Goal: Task Accomplishment & Management: Manage account settings

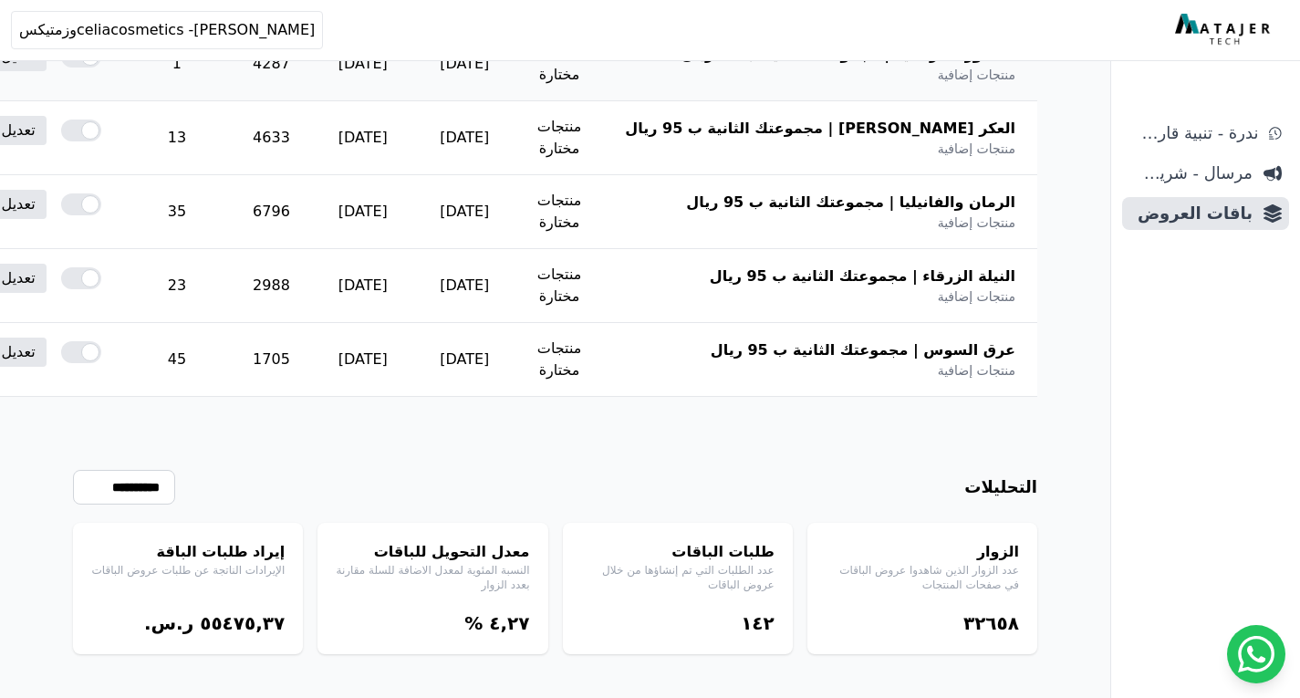
scroll to position [692, 0]
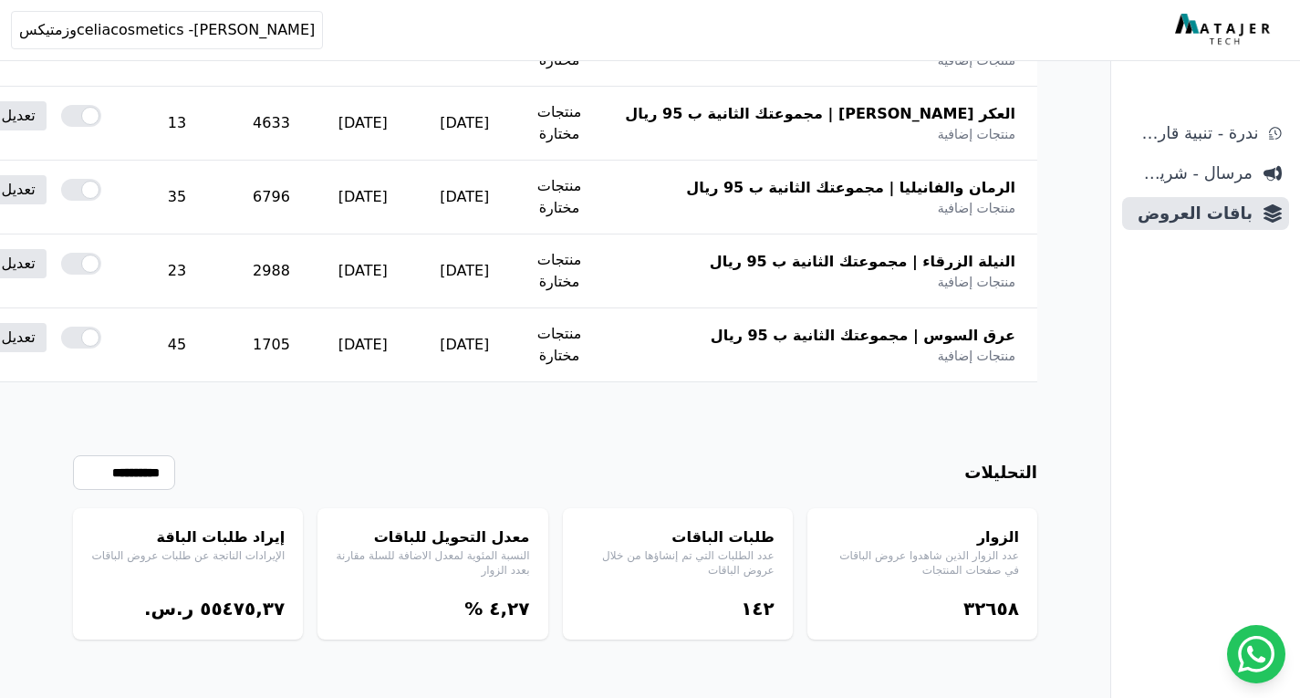
click at [503, 605] on bdi "٤,٢٧" at bounding box center [509, 609] width 40 height 22
click at [619, 615] on div "١٤٢" at bounding box center [677, 609] width 193 height 26
drag, startPoint x: 796, startPoint y: 595, endPoint x: 726, endPoint y: 621, distance: 74.2
click at [726, 621] on div "الزوار عدد الزوار الذين شاهدوا عروض الباقات في صفحات المنتجات ۳٢٦٥٨ طلبات الباق…" at bounding box center [555, 573] width 964 height 131
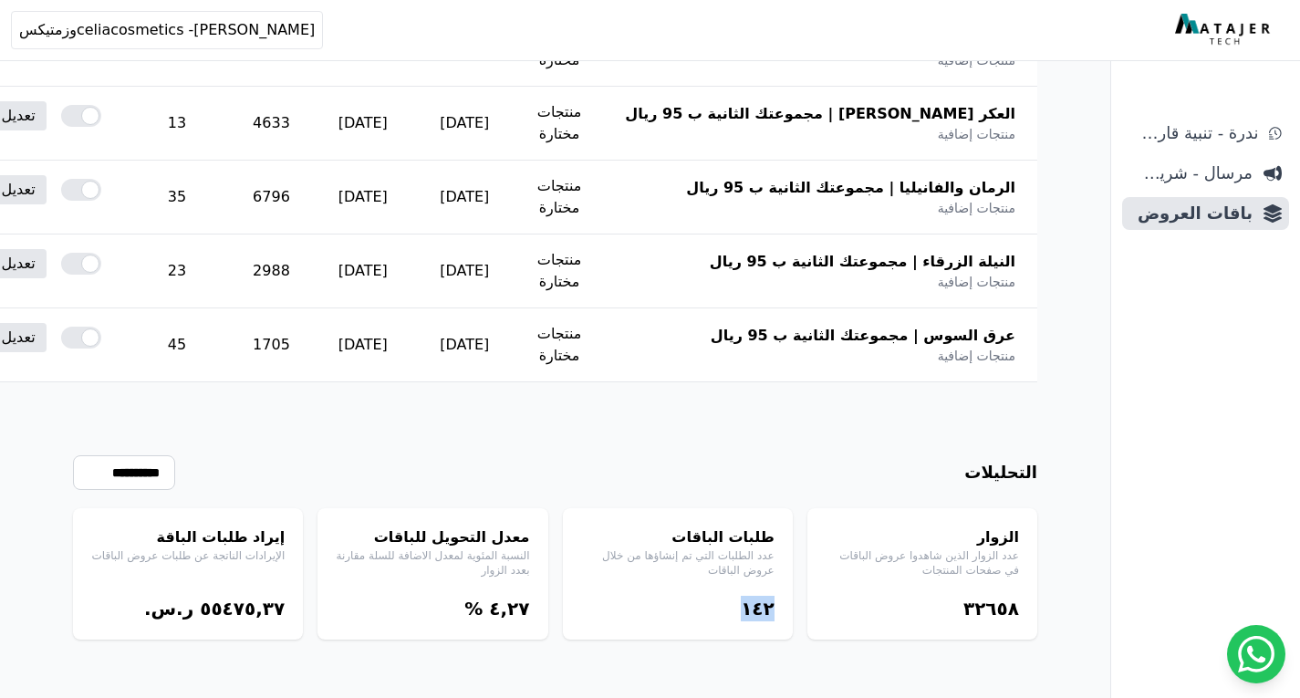
click at [715, 629] on div "طلبات الباقات عدد الطلبات التي تم إنشاؤها من خلال عروض الباقات ١٤٢" at bounding box center [678, 573] width 230 height 131
click at [276, 610] on bdi "٥٥٤٧٥,۳٧" at bounding box center [242, 609] width 85 height 22
drag, startPoint x: 215, startPoint y: 609, endPoint x: 232, endPoint y: 609, distance: 16.4
click at [232, 609] on bdi "٥٥٤٧٥,۳٧" at bounding box center [242, 609] width 85 height 22
click at [759, 609] on div "١٤٢" at bounding box center [677, 609] width 193 height 26
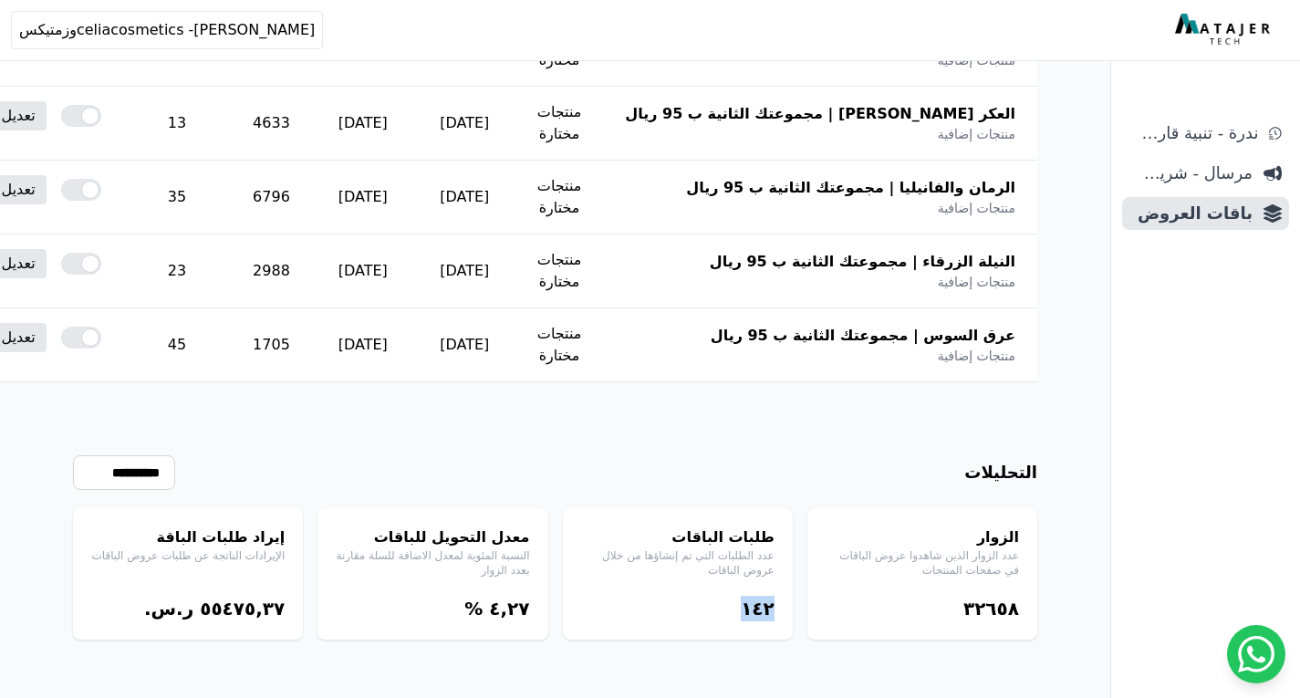
click at [759, 609] on div "١٤٢" at bounding box center [677, 609] width 193 height 26
click at [987, 605] on div "۳٢٦٥٨" at bounding box center [922, 609] width 193 height 26
click at [991, 616] on div "۳٢٦٥٨" at bounding box center [922, 609] width 193 height 26
drag, startPoint x: 992, startPoint y: 610, endPoint x: 1018, endPoint y: 609, distance: 26.5
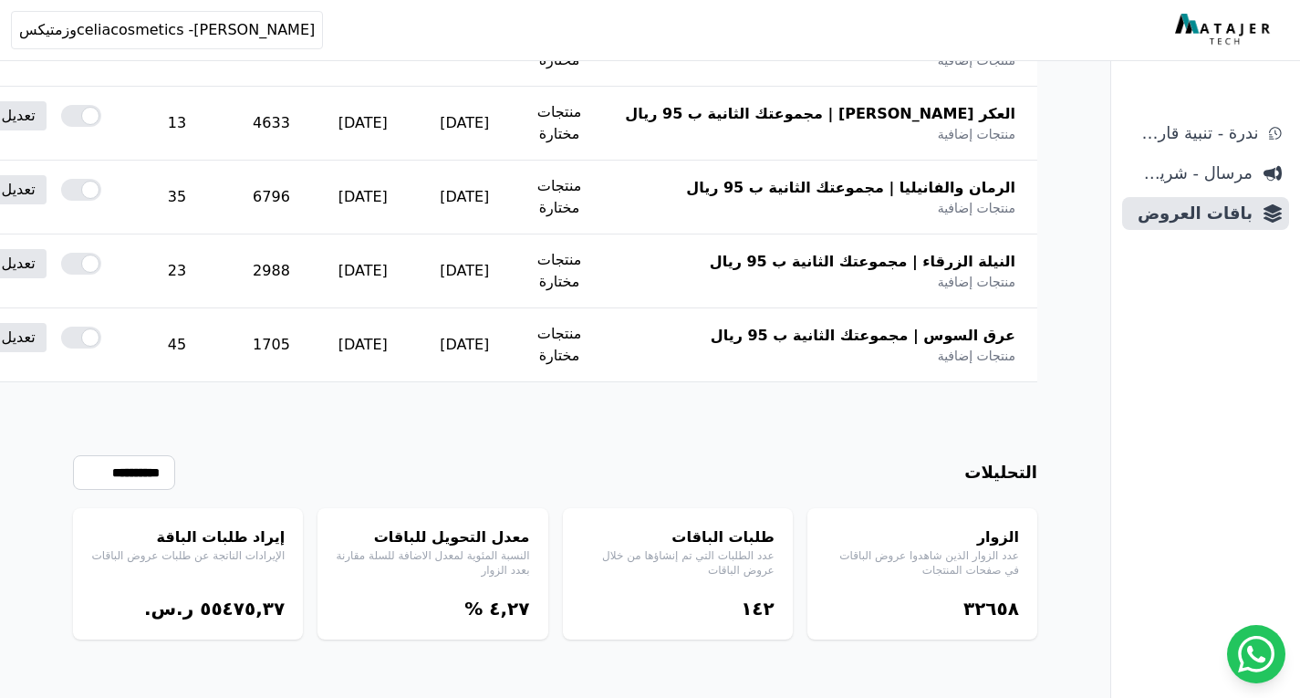
click at [1018, 609] on body "أهلاً بك! إذا كان لديك أي استفسار أو تحتاج مساعدة، لا تتردد في التواصل معنا Ope…" at bounding box center [650, 3] width 1300 height 1390
click at [1012, 609] on div "أهلاً بك! إذا كان لديك أي استفسار أو تحتاج مساعدة، لا تتردد في التواصل معنا" at bounding box center [1139, 609] width 268 height 36
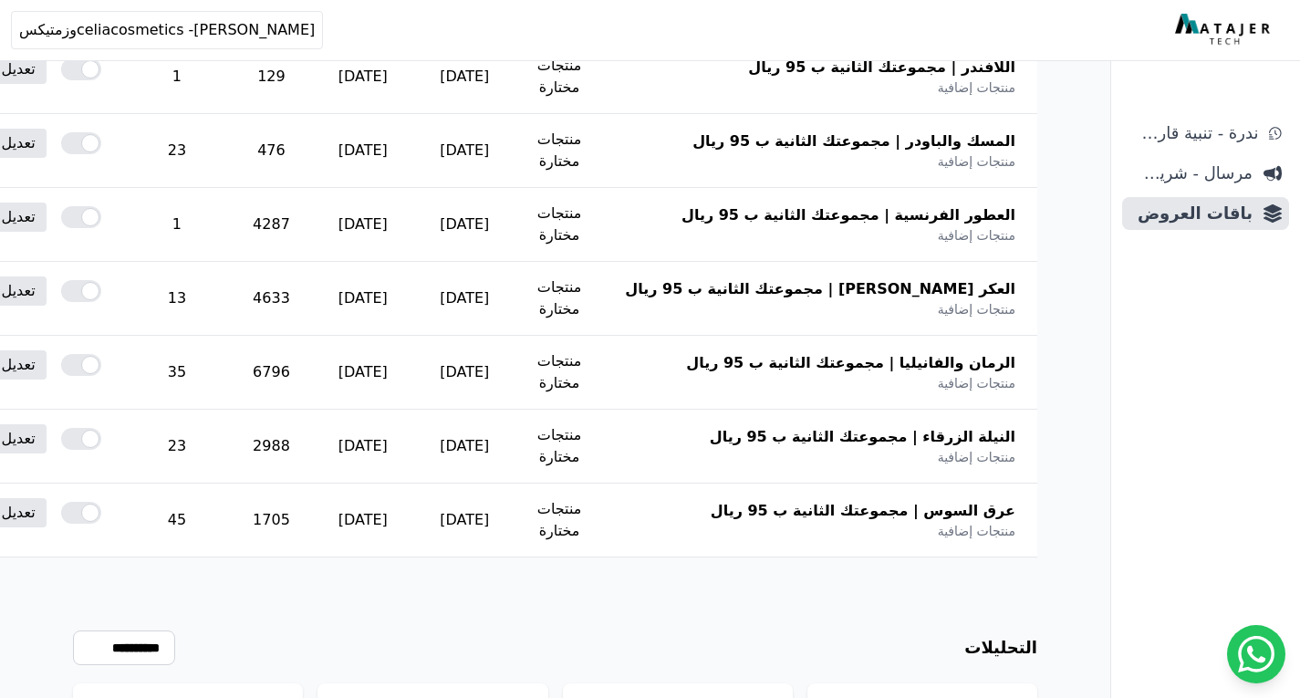
scroll to position [419, 0]
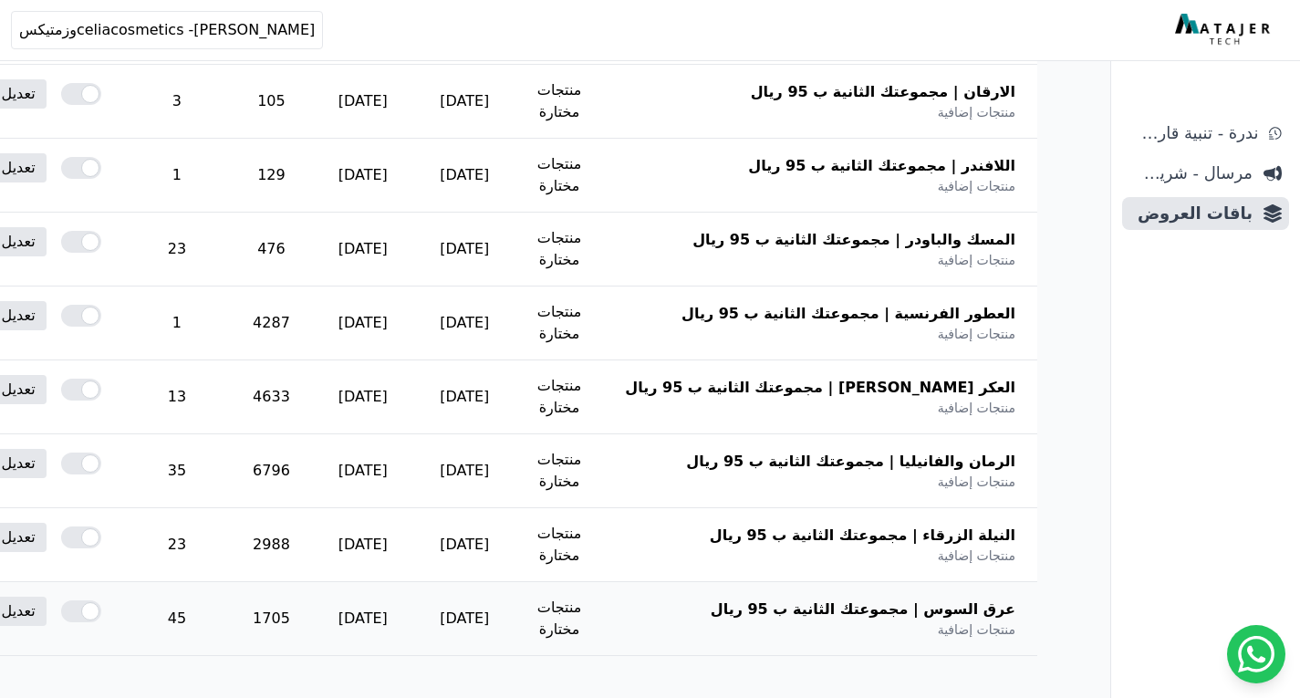
click at [312, 616] on td "1705" at bounding box center [271, 619] width 81 height 74
click at [312, 548] on td "2988" at bounding box center [271, 545] width 81 height 74
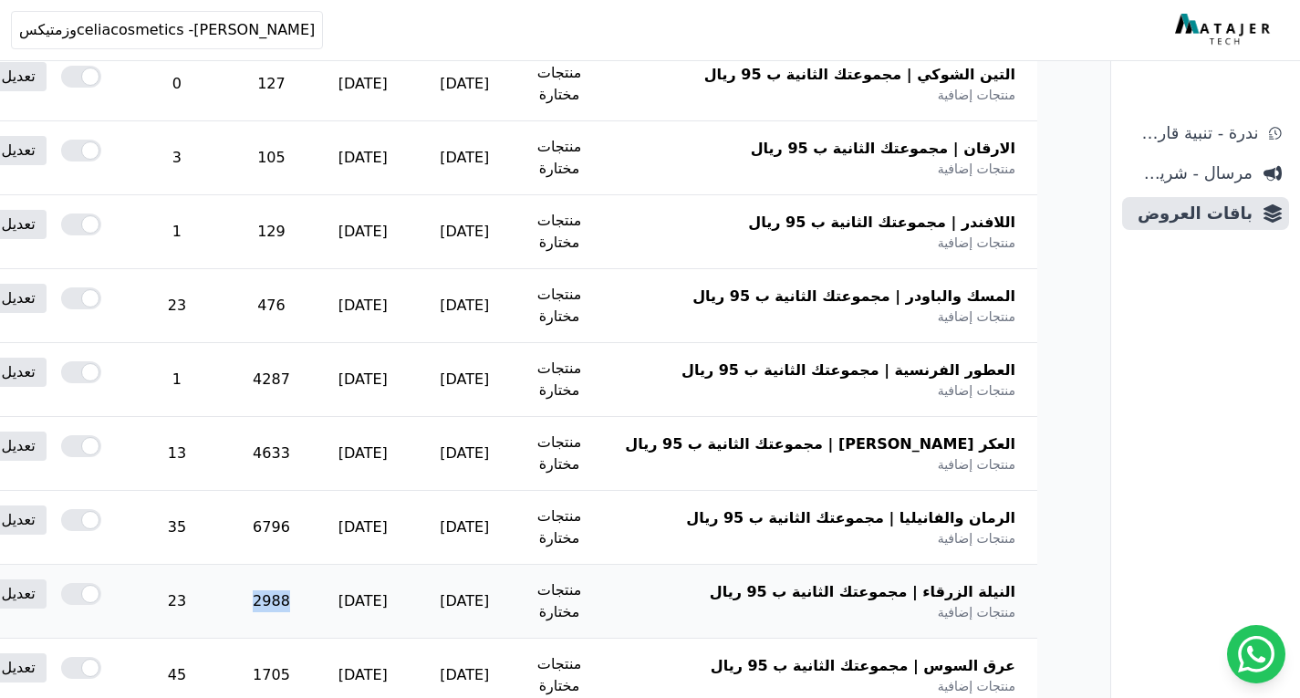
scroll to position [328, 0]
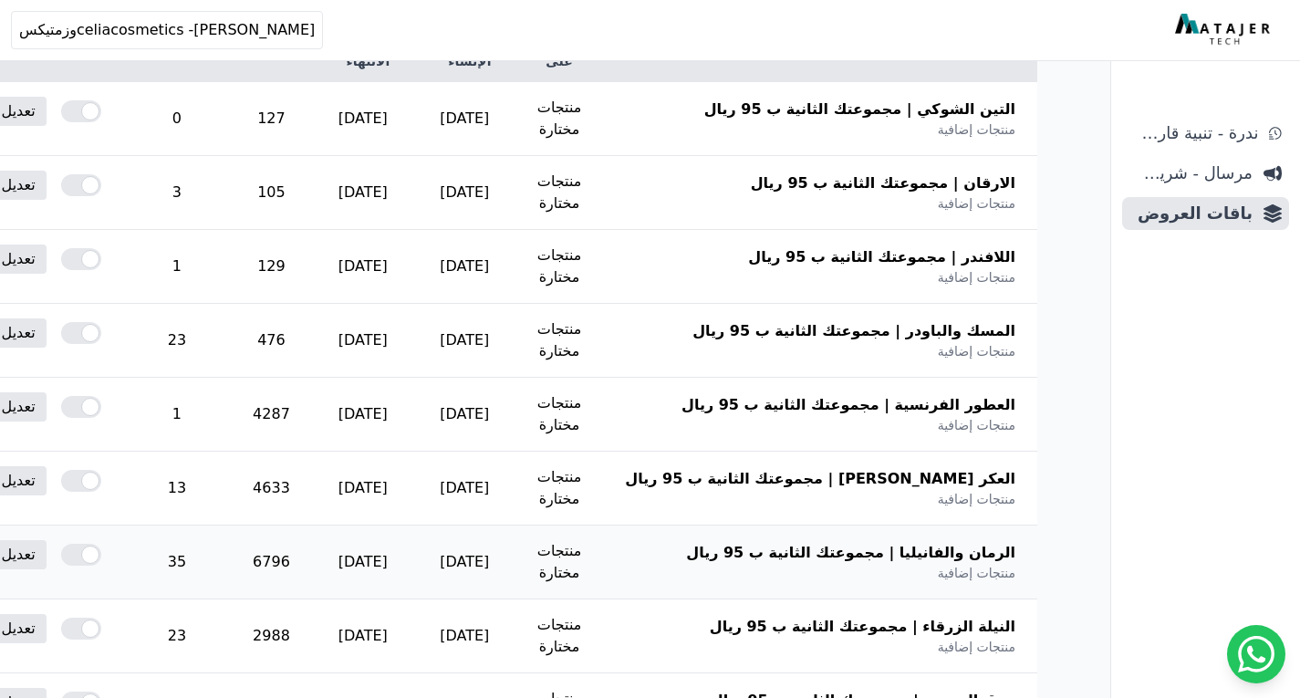
click at [312, 559] on td "6796" at bounding box center [271, 563] width 81 height 74
click at [312, 473] on td "4633" at bounding box center [271, 489] width 81 height 74
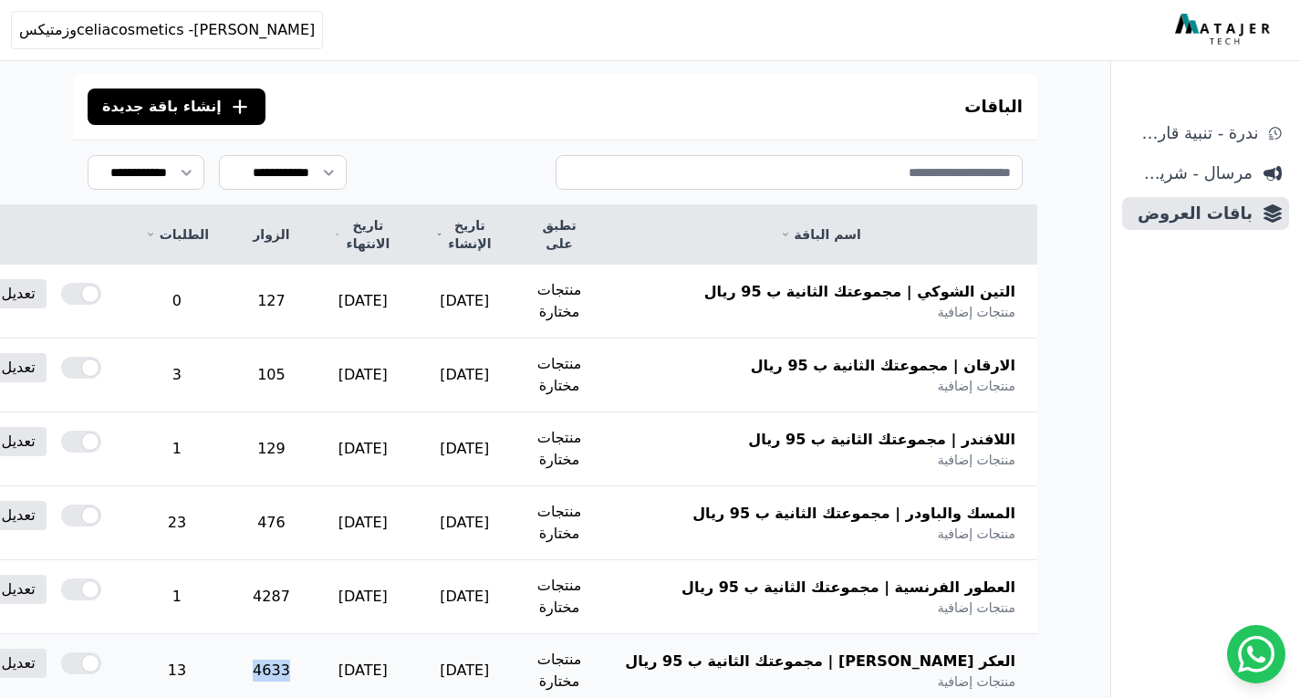
scroll to position [236, 0]
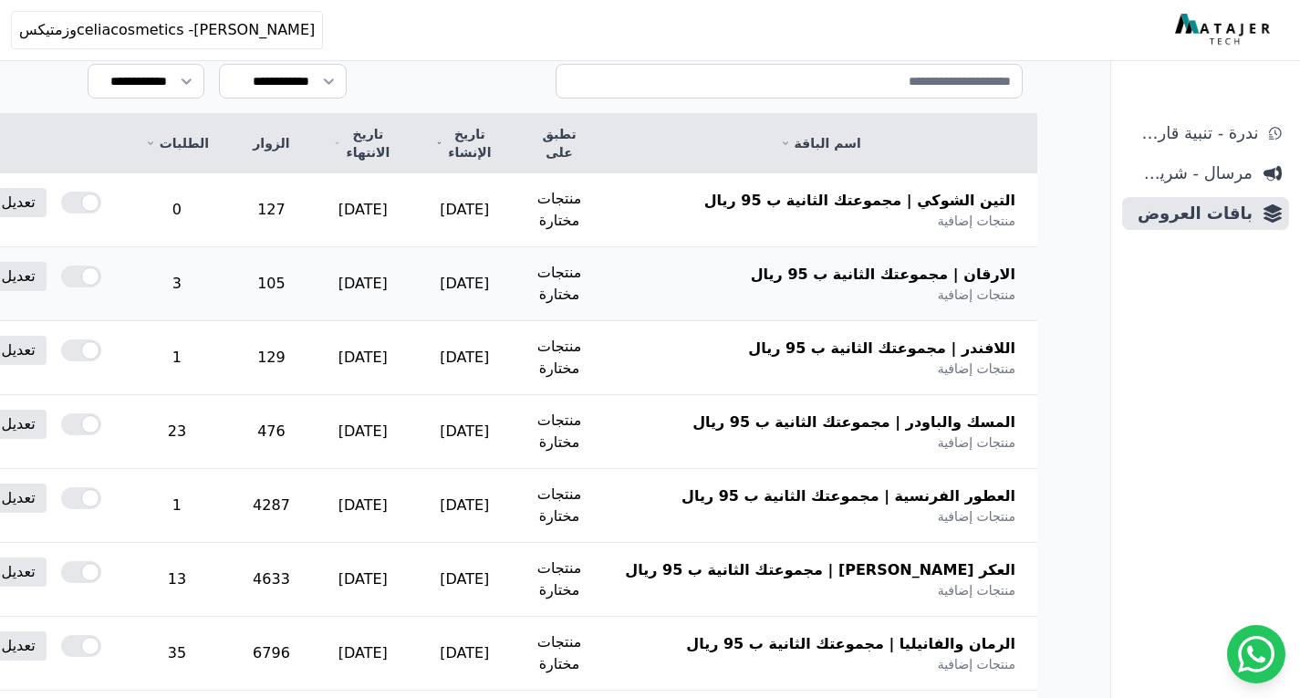
click at [312, 292] on td "105" at bounding box center [271, 284] width 81 height 74
click at [312, 223] on td "127" at bounding box center [271, 210] width 81 height 74
click at [312, 434] on td "476" at bounding box center [271, 432] width 81 height 74
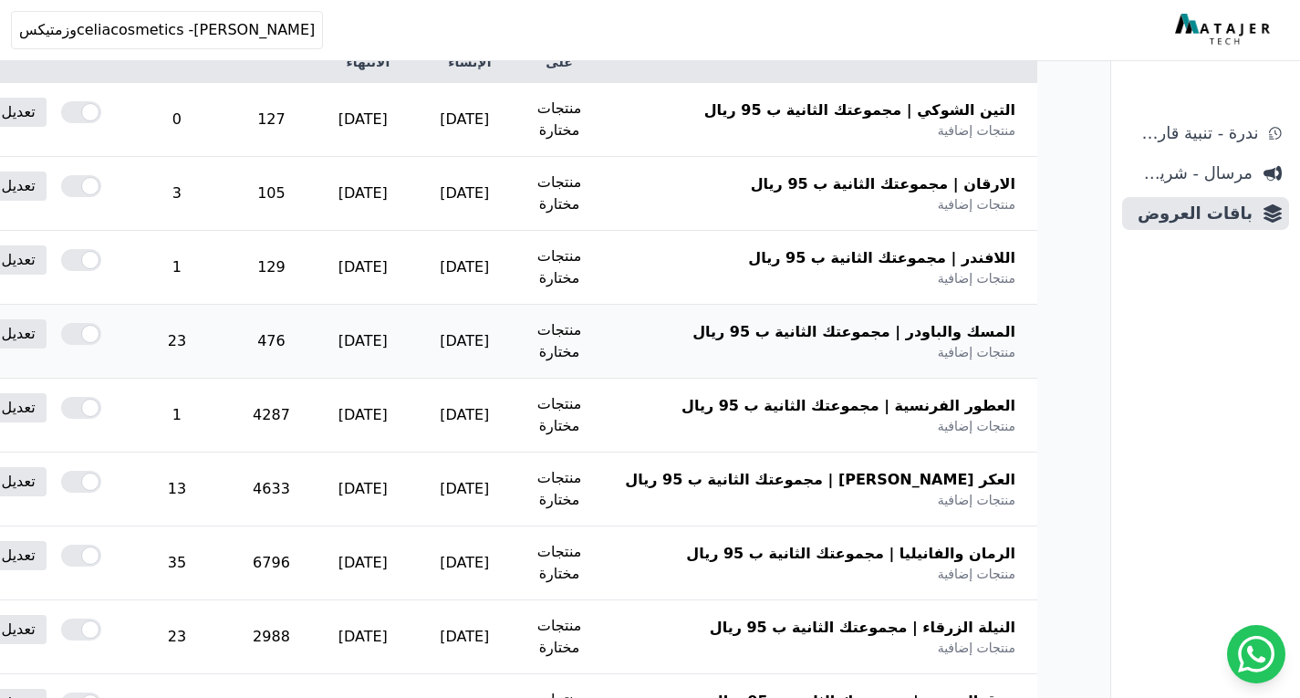
scroll to position [328, 0]
click at [312, 414] on td "4287" at bounding box center [271, 415] width 81 height 74
click at [312, 461] on td "4633" at bounding box center [271, 489] width 81 height 74
click at [312, 484] on td "4633" at bounding box center [271, 489] width 81 height 74
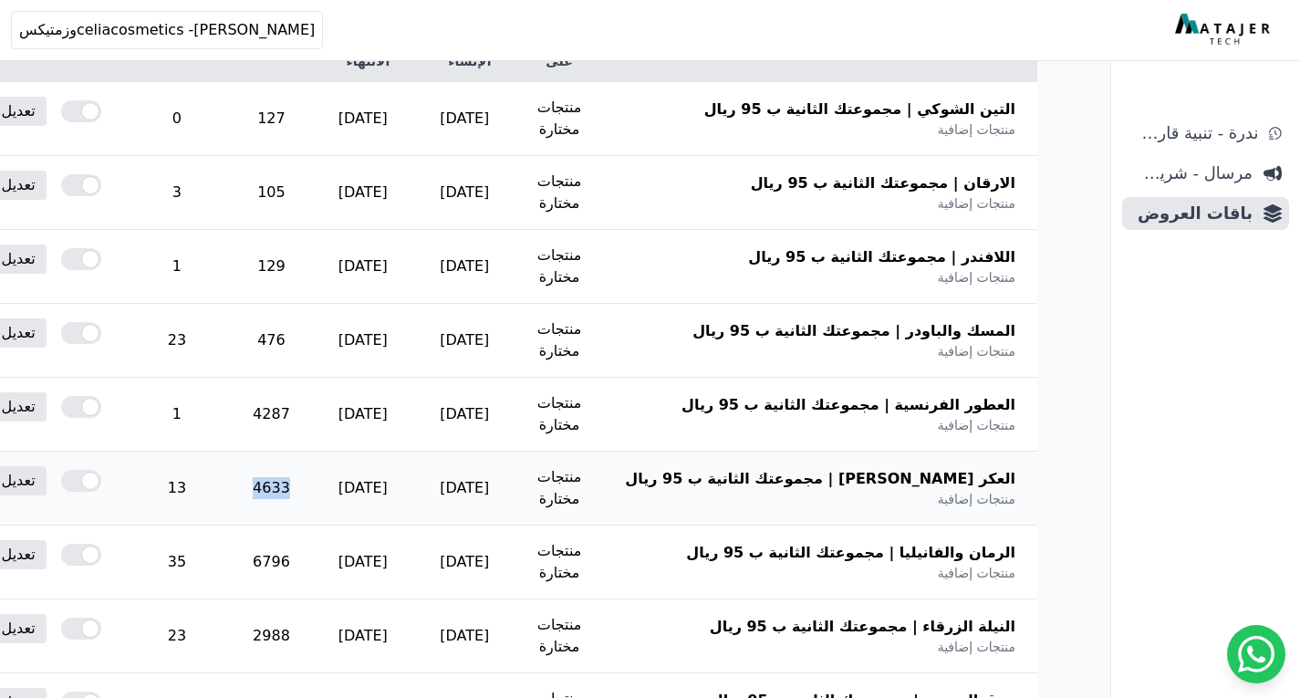
click at [312, 484] on td "4633" at bounding box center [271, 489] width 81 height 74
click at [312, 564] on td "6796" at bounding box center [271, 563] width 81 height 74
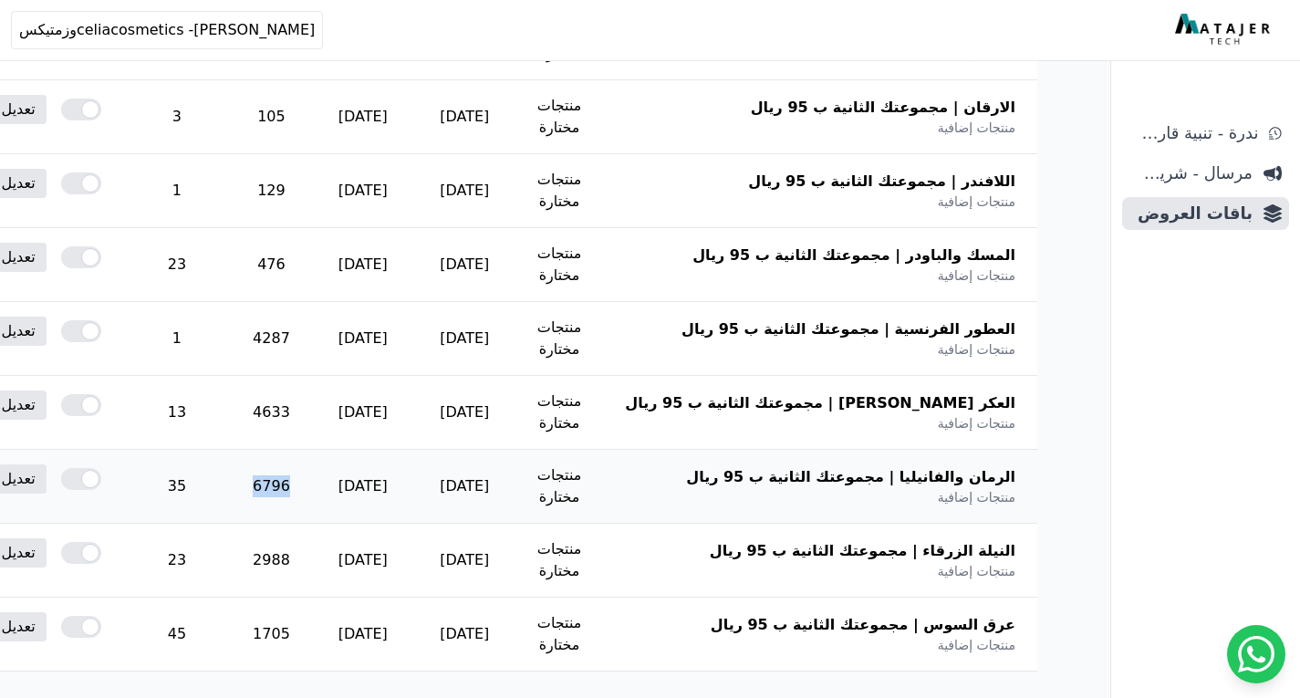
scroll to position [510, 0]
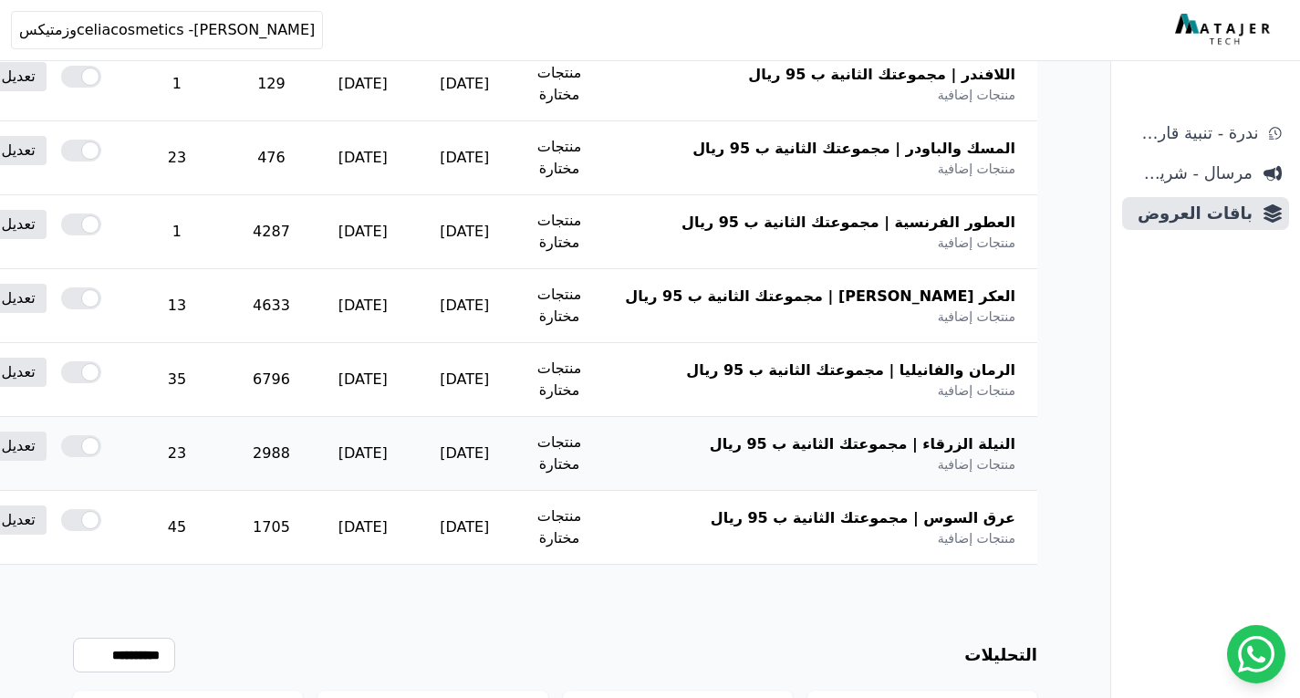
click at [312, 451] on td "2988" at bounding box center [271, 454] width 81 height 74
click at [312, 528] on td "1705" at bounding box center [271, 528] width 81 height 74
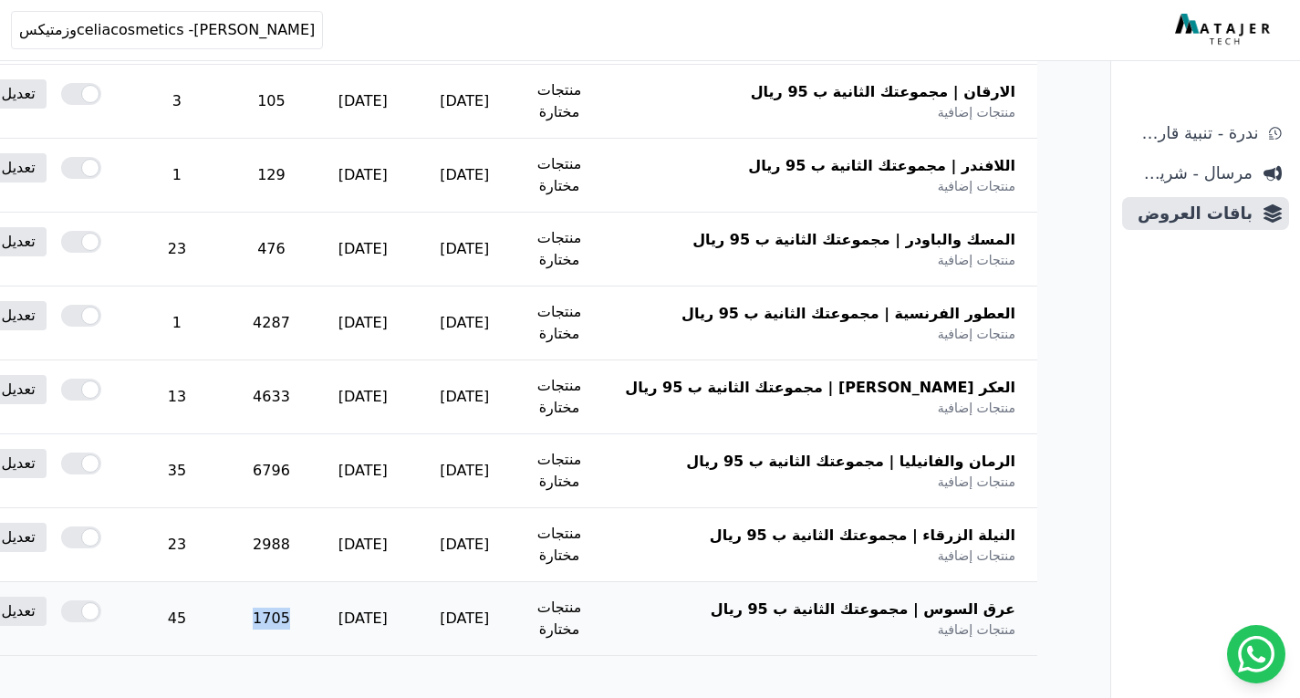
scroll to position [328, 0]
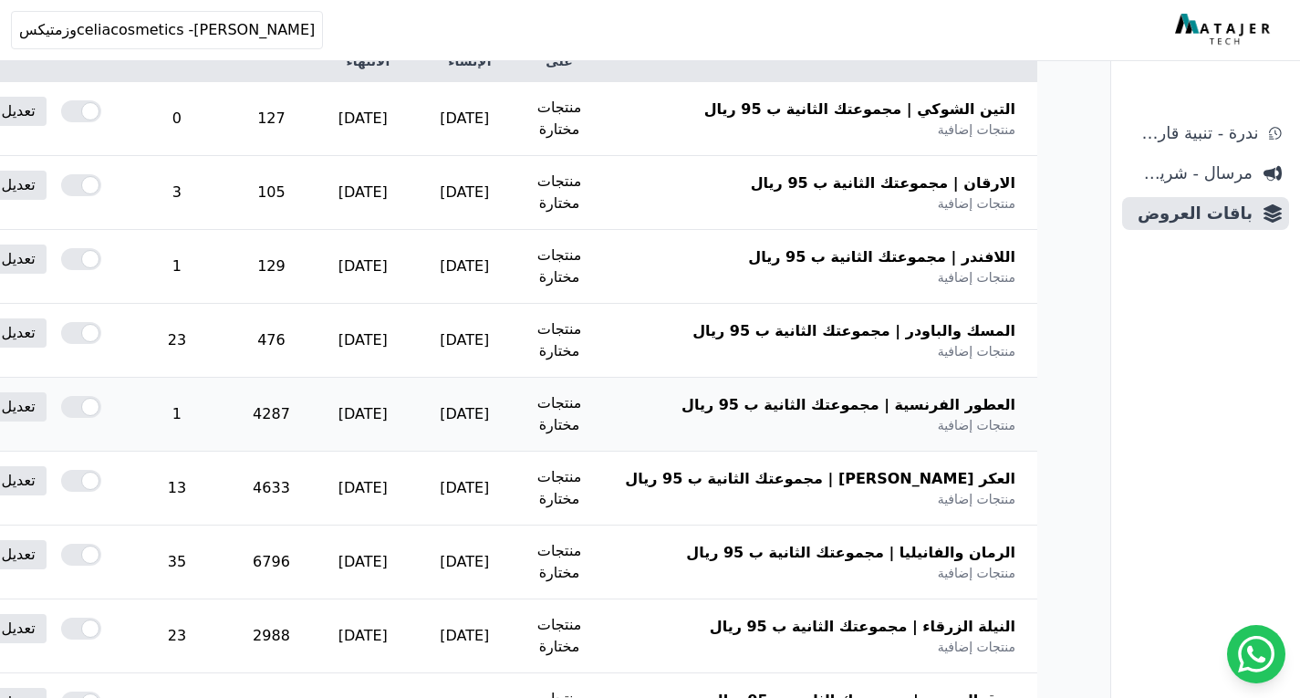
click at [312, 417] on td "4287" at bounding box center [271, 415] width 81 height 74
click at [231, 426] on td "1" at bounding box center [177, 415] width 108 height 74
click at [47, 411] on link "تعديل" at bounding box center [19, 406] width 56 height 29
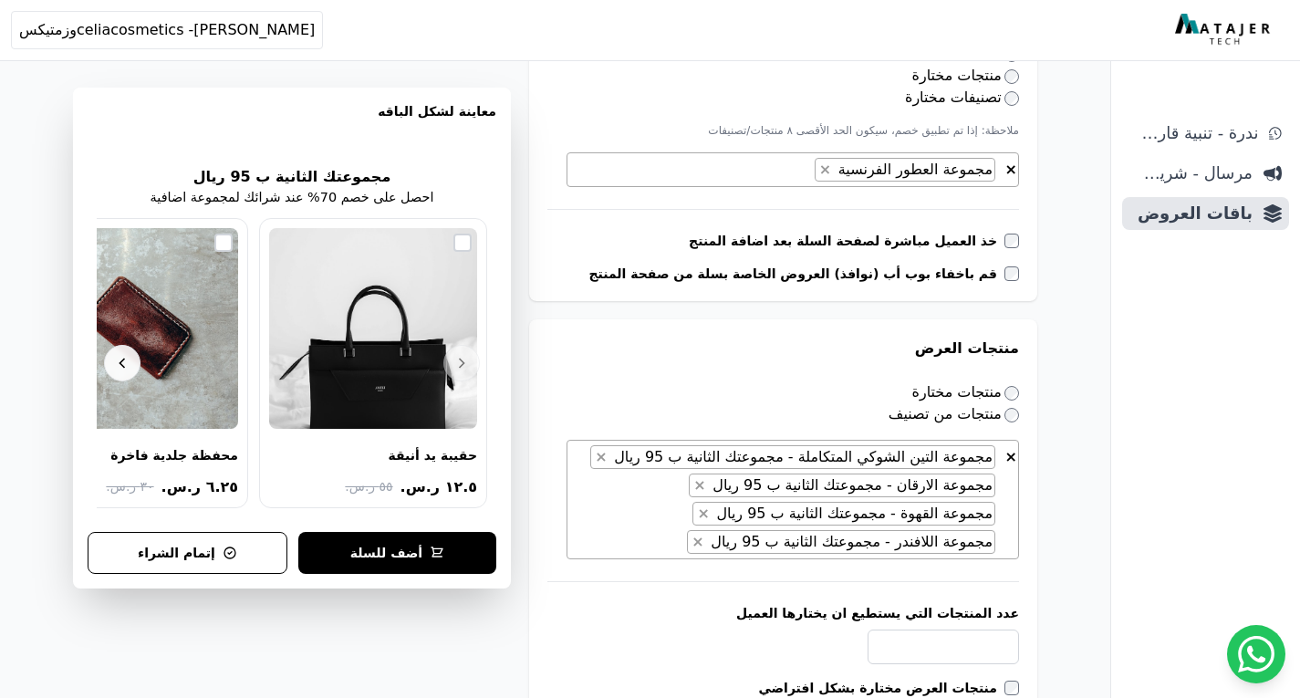
scroll to position [639, 0]
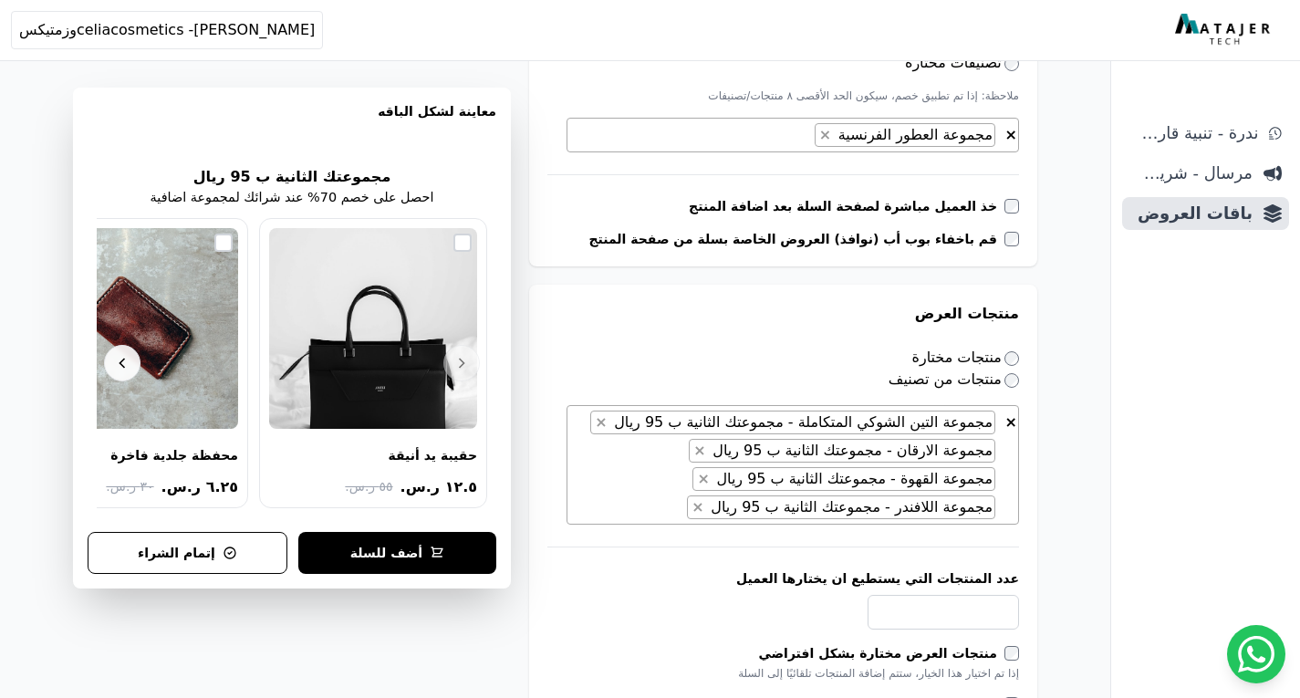
click at [672, 510] on span "× × مجموعة التين الشوكي المتكاملة - مجموعتك الثانية ب 95 ريال × مجموعة الارقان …" at bounding box center [793, 465] width 453 height 120
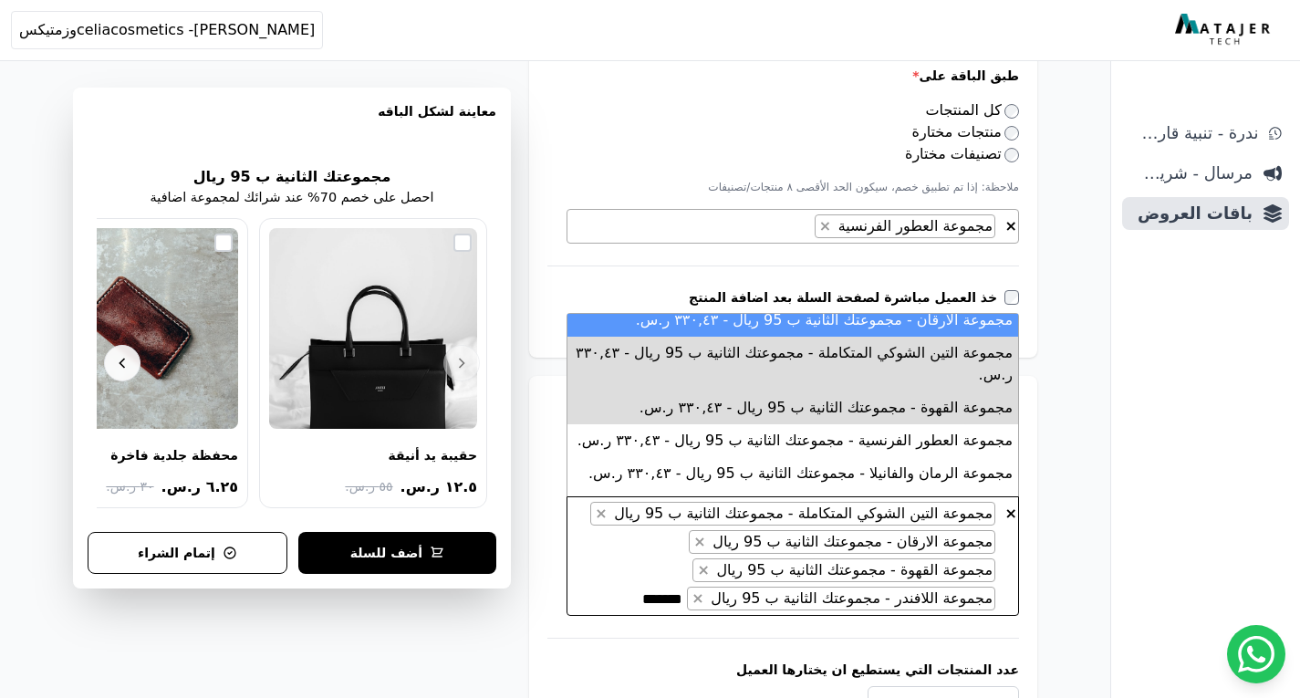
scroll to position [168, 0]
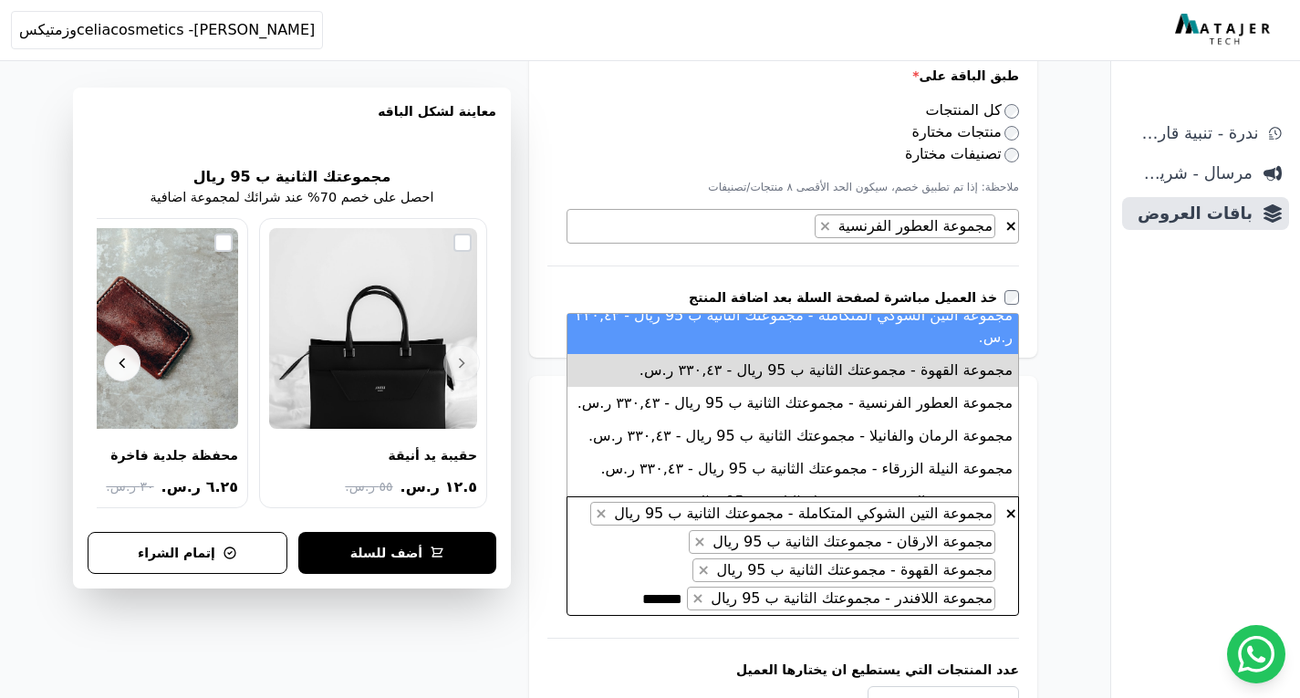
type textarea "*******"
click at [1216, 182] on span "مرسال - شريط دعاية" at bounding box center [1191, 174] width 123 height 26
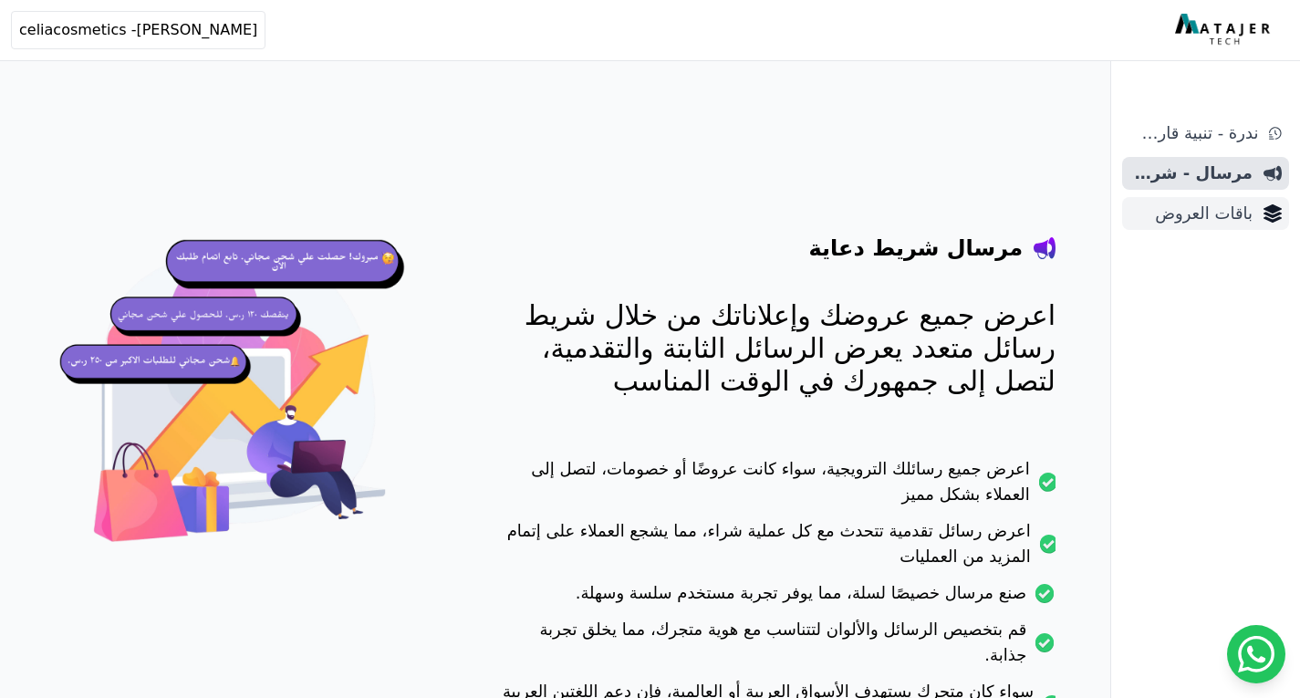
click at [1203, 205] on span "باقات العروض" at bounding box center [1191, 214] width 123 height 26
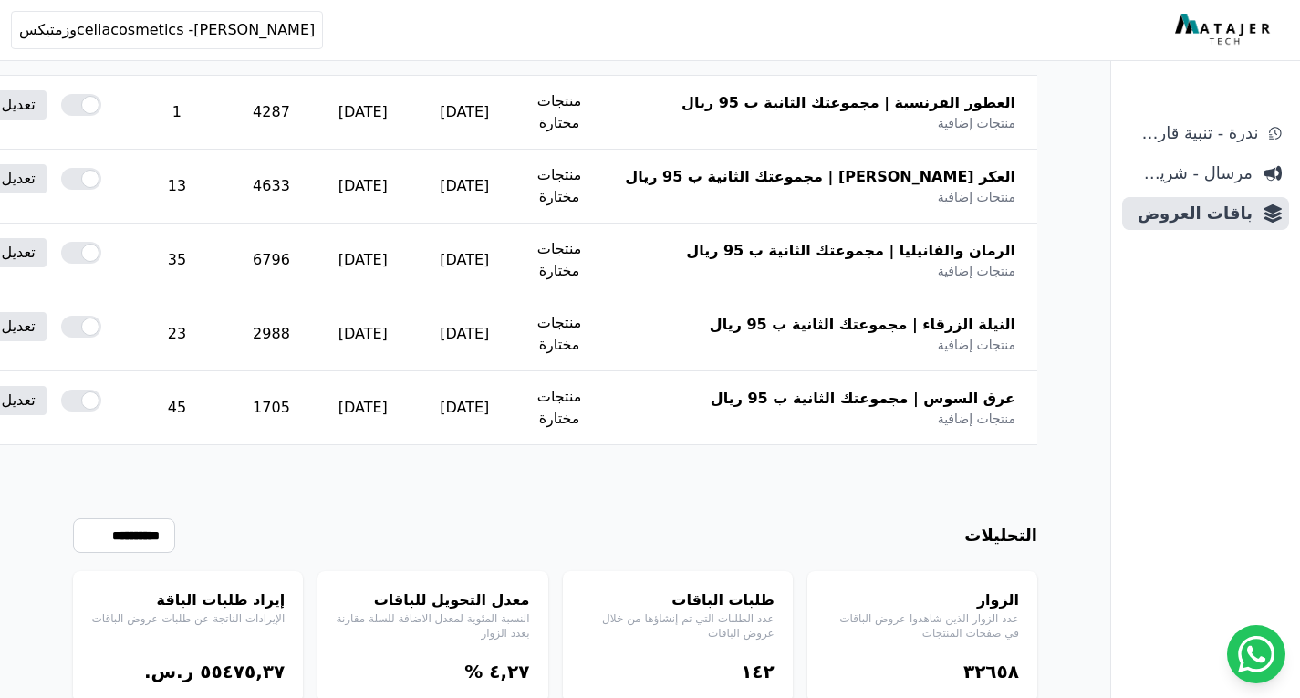
scroll to position [639, 0]
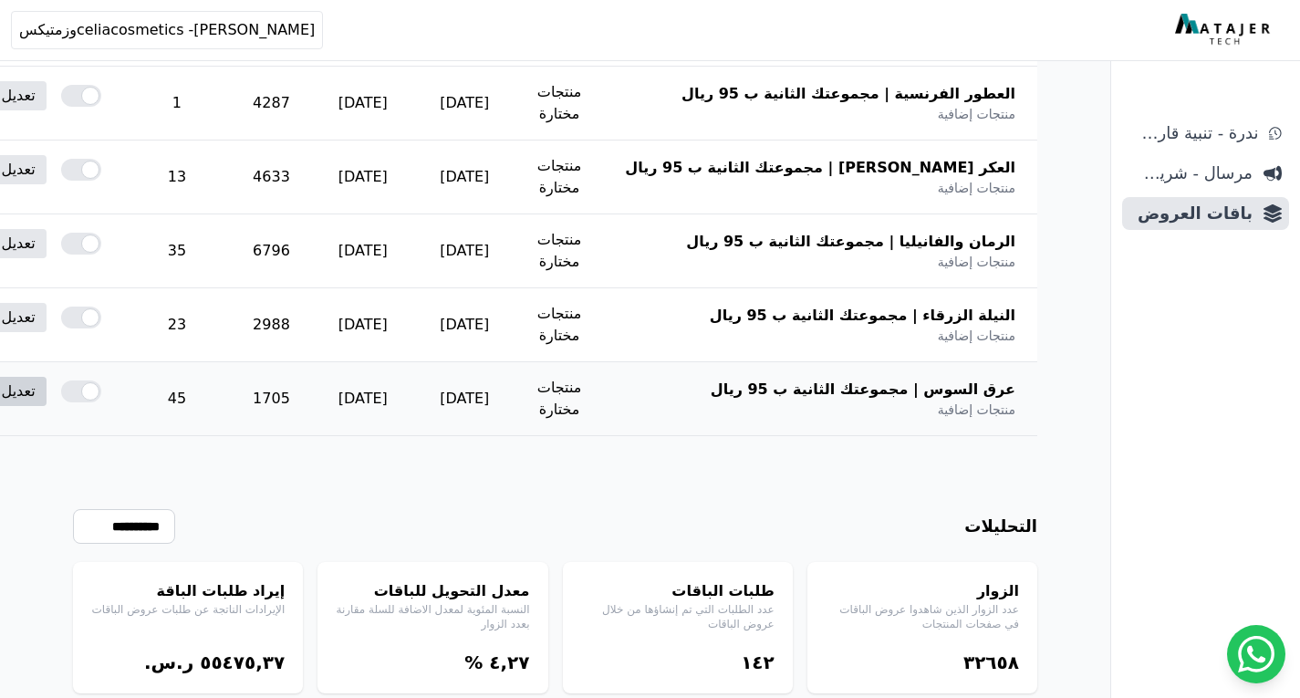
click at [47, 397] on link "تعديل" at bounding box center [19, 391] width 56 height 29
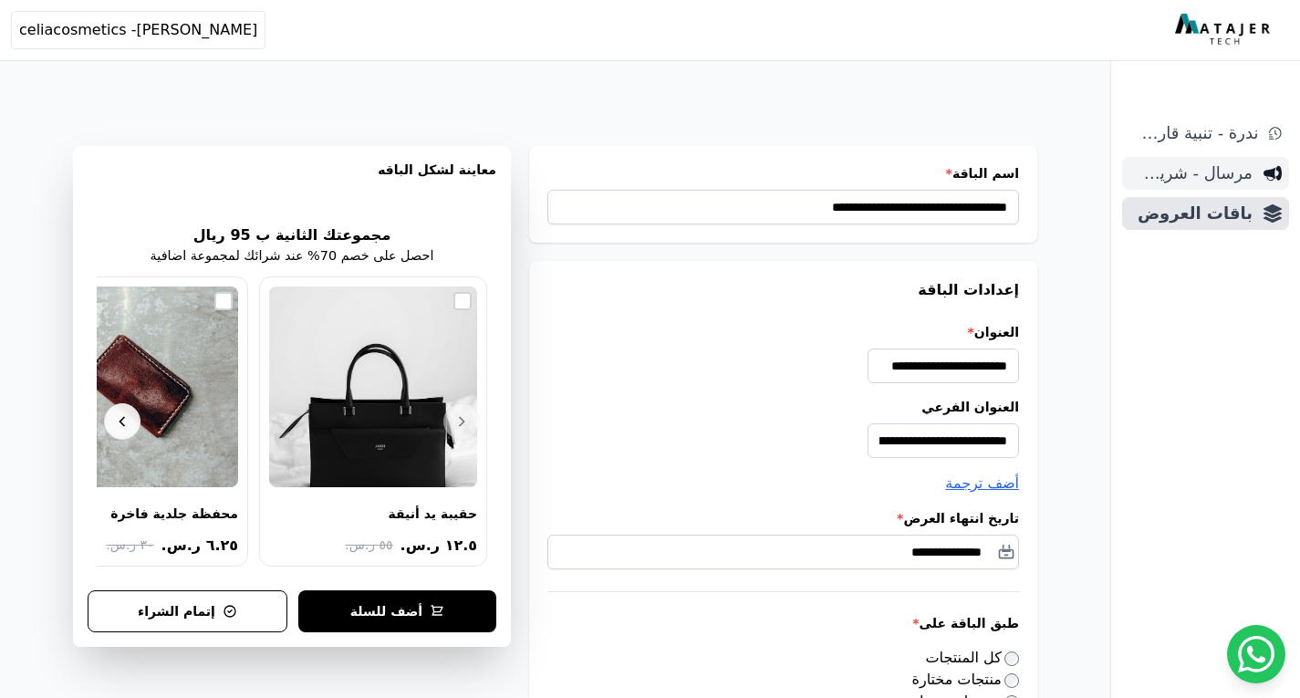
click at [1225, 166] on span "مرسال - شريط دعاية" at bounding box center [1191, 174] width 123 height 26
